Goal: Task Accomplishment & Management: Complete application form

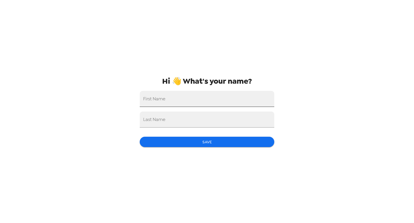
click at [220, 100] on input "First Name" at bounding box center [207, 99] width 134 height 16
type input "jaritt"
click at [207, 116] on input "Last Name" at bounding box center [207, 120] width 134 height 16
type input "kimbrell"
click at [209, 141] on button "Save" at bounding box center [207, 142] width 134 height 11
